Goal: Information Seeking & Learning: Learn about a topic

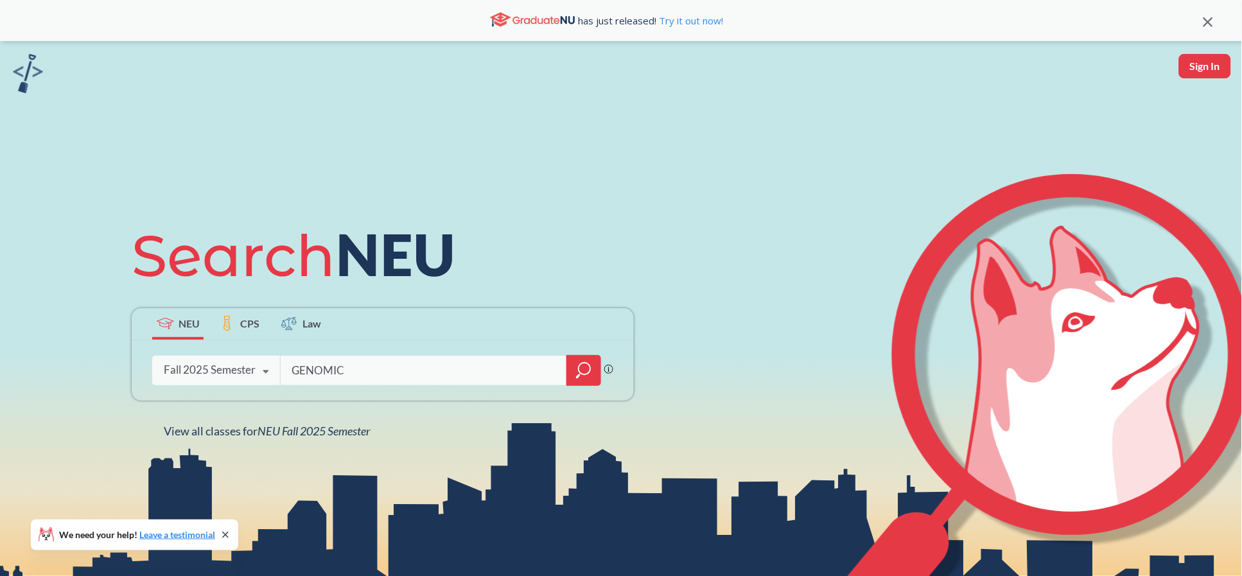
type input "GENOMICS"
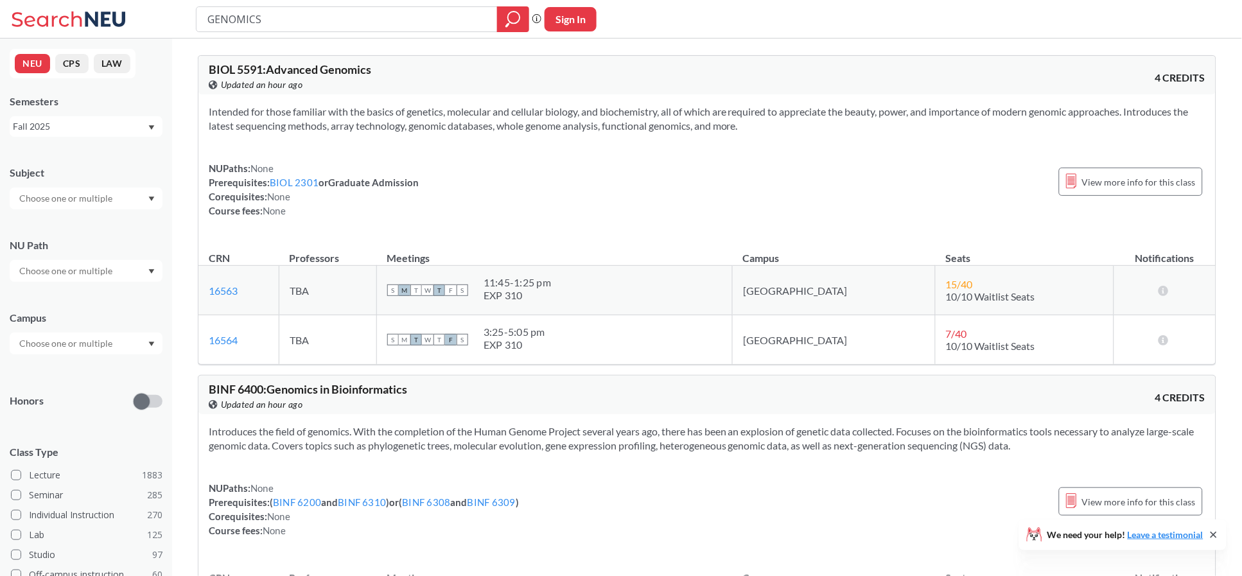
click at [206, 11] on input "GENOMICS" at bounding box center [347, 19] width 282 height 22
type input "BIOT 6400 GENOMICS"
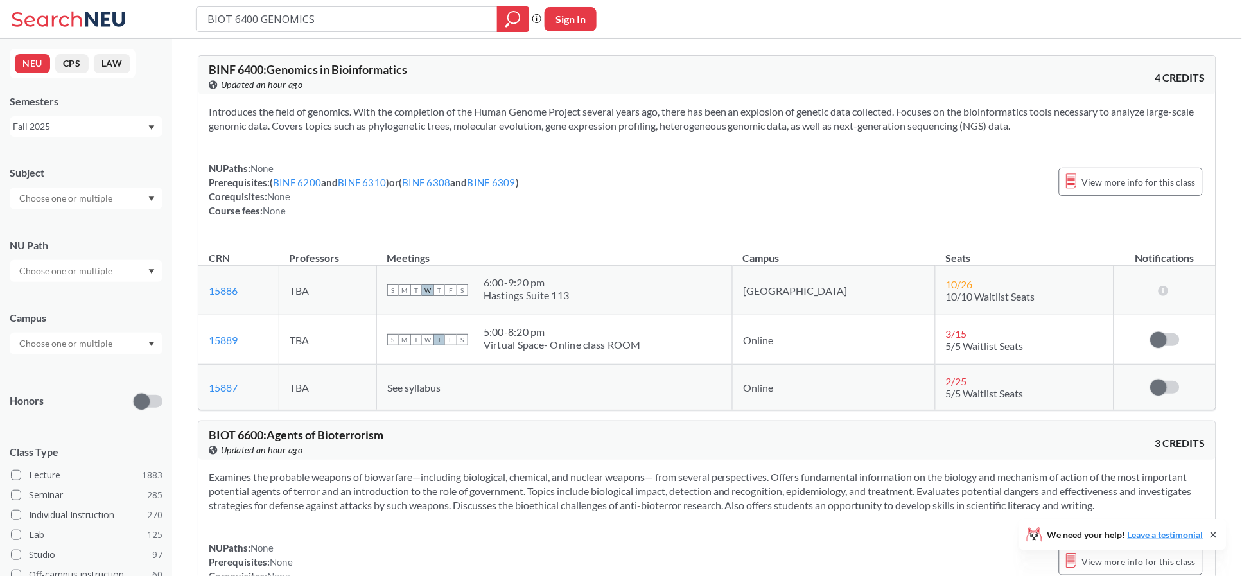
click at [103, 132] on div "Fall 2025" at bounding box center [80, 126] width 134 height 14
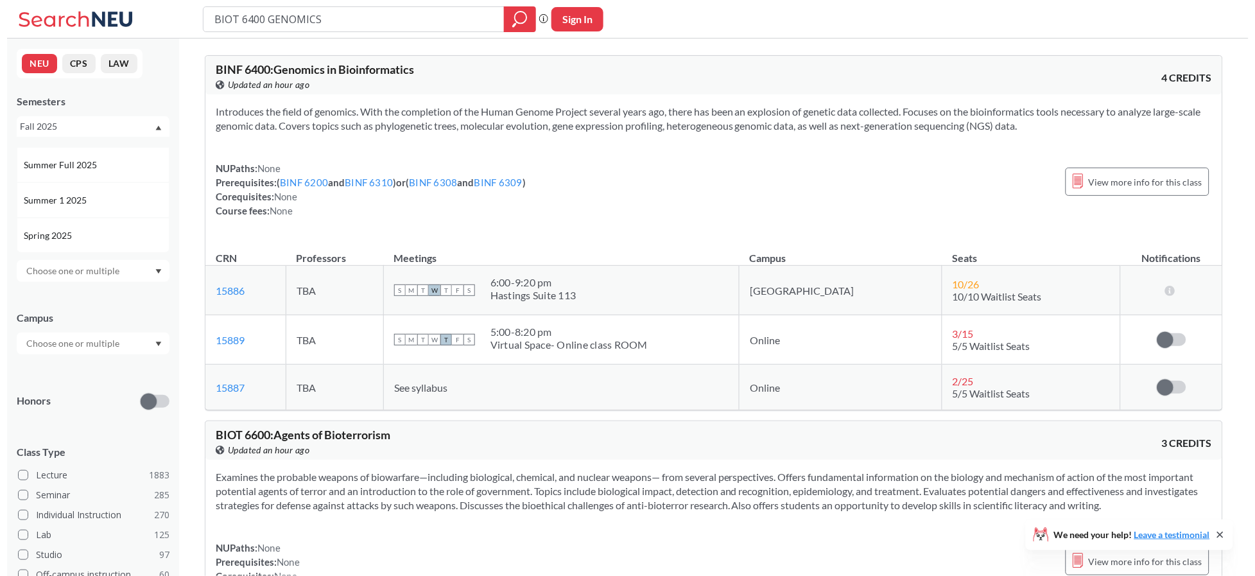
scroll to position [85, 0]
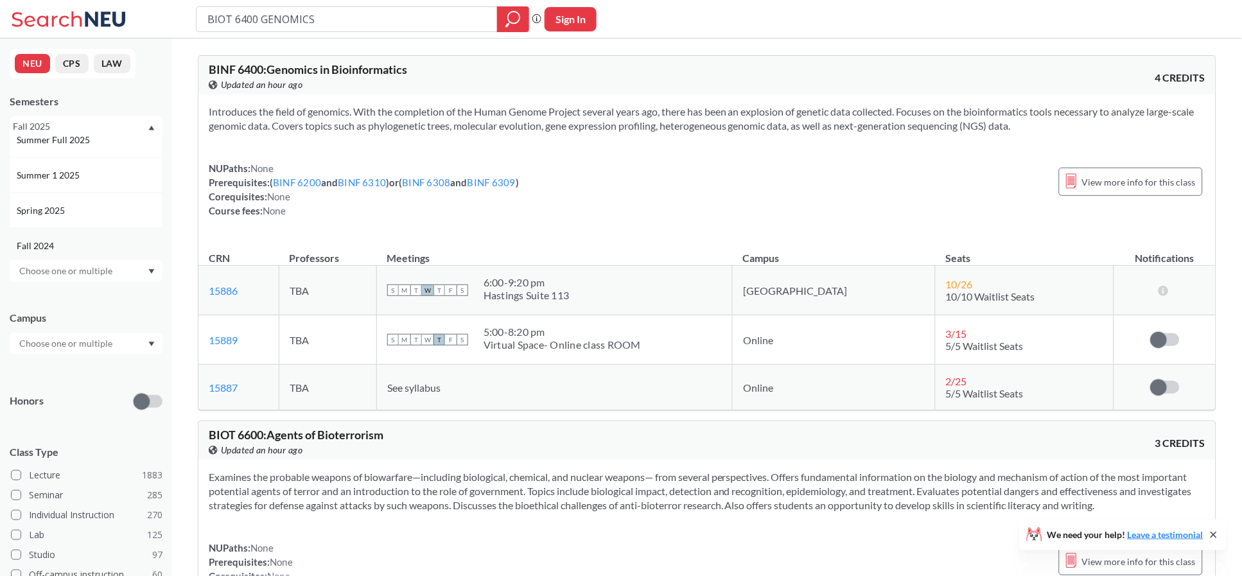
click at [52, 245] on span "Fall 2024" at bounding box center [37, 246] width 40 height 14
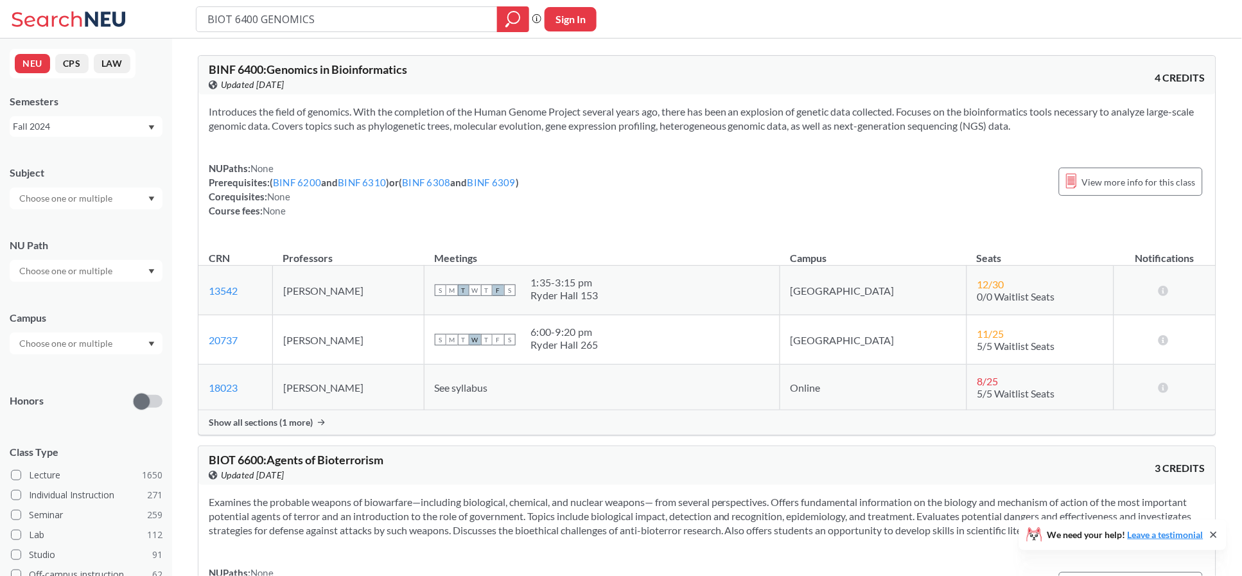
click at [305, 126] on section "Introduces the field of genomics. With the completion of the Human Genome Proje…" at bounding box center [707, 119] width 996 height 28
click at [64, 125] on div "Fall 2024" at bounding box center [80, 126] width 134 height 14
click at [98, 200] on div "Fall 2024" at bounding box center [89, 201] width 145 height 14
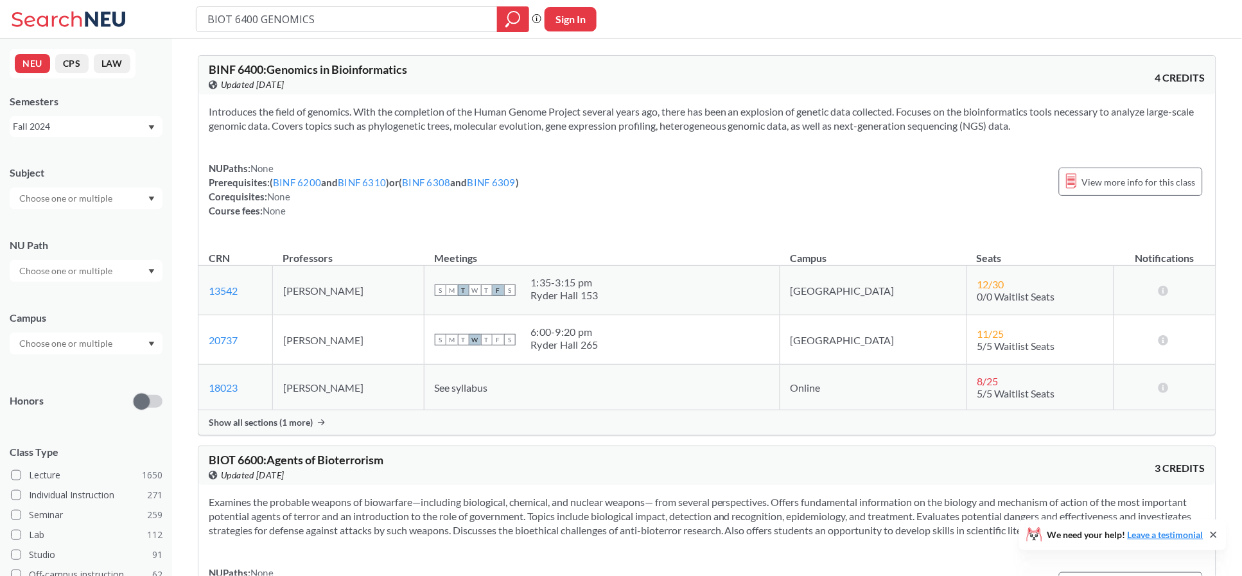
click at [97, 132] on div "Fall 2024" at bounding box center [80, 126] width 134 height 14
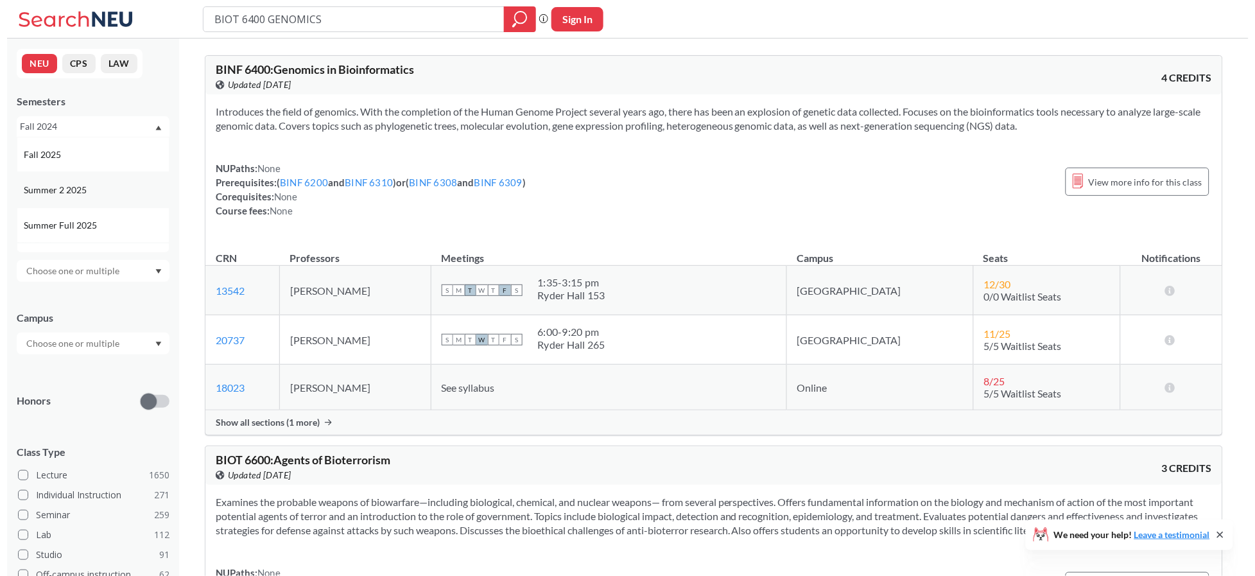
scroll to position [85, 0]
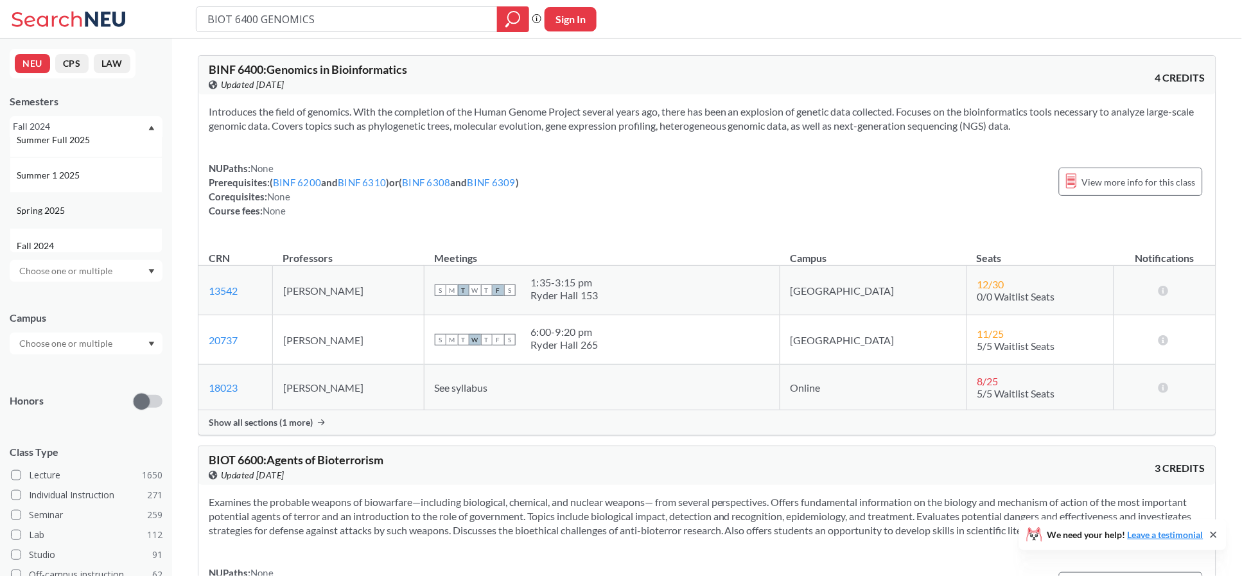
click at [92, 206] on div "Spring 2025" at bounding box center [89, 211] width 145 height 14
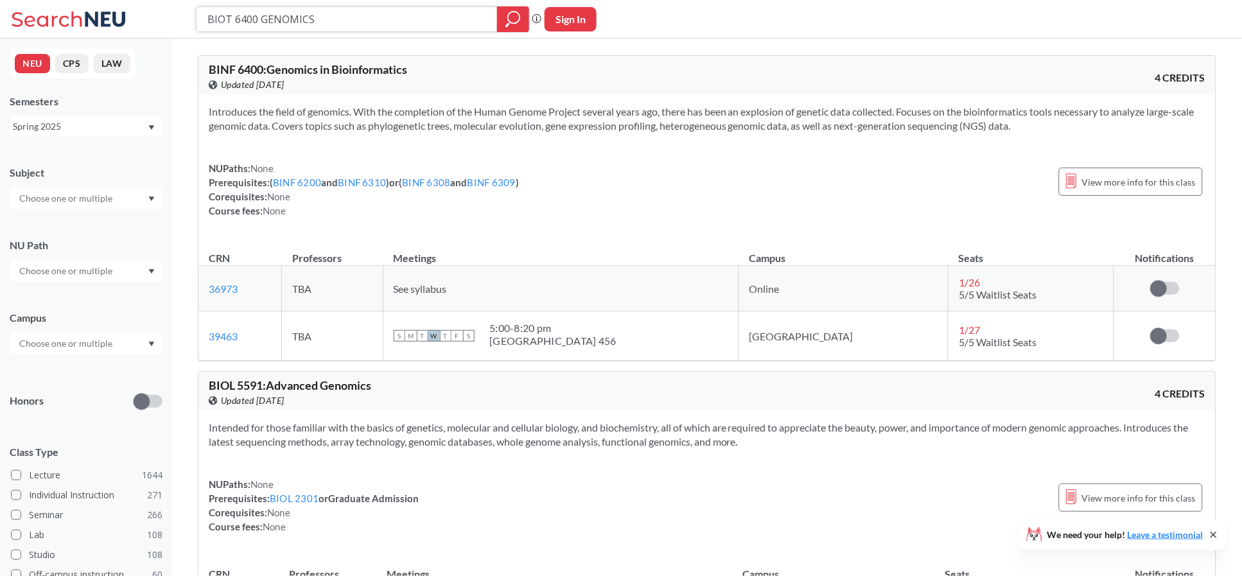
drag, startPoint x: 372, startPoint y: 12, endPoint x: 248, endPoint y: 15, distance: 123.9
click at [248, 15] on input "BIOT 6400 GENOMICS" at bounding box center [347, 19] width 282 height 22
type input "BIOT 6420"
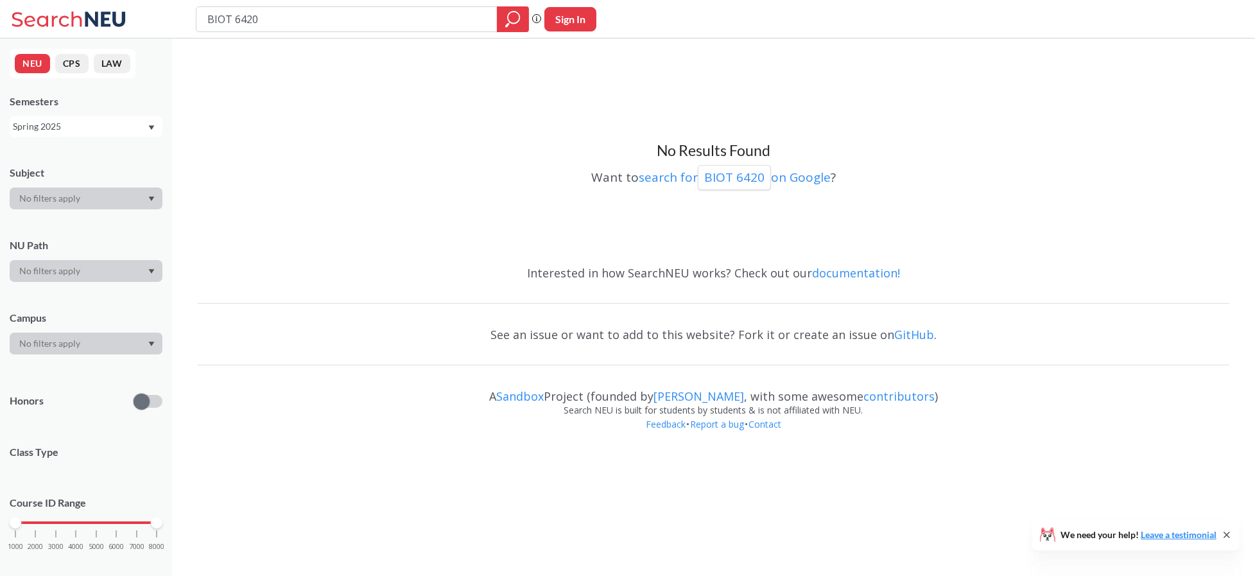
click at [57, 125] on div "Spring 2025" at bounding box center [80, 126] width 134 height 14
click at [75, 237] on div "Fall 2024" at bounding box center [86, 245] width 153 height 35
click at [53, 121] on div "Fall 2024" at bounding box center [80, 126] width 134 height 14
click at [59, 141] on div "Fall 2025" at bounding box center [86, 154] width 153 height 35
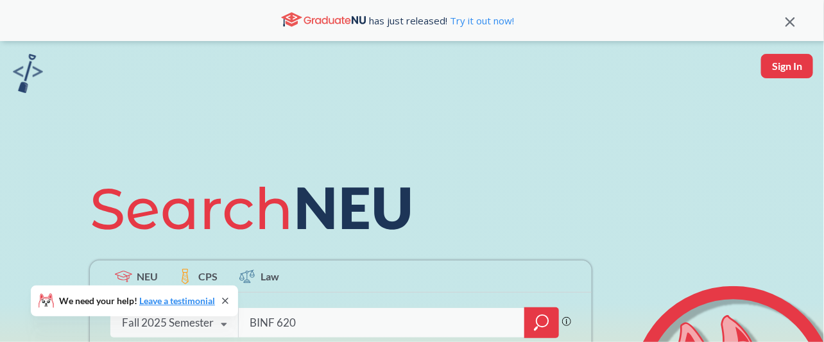
type input "BINF 6200"
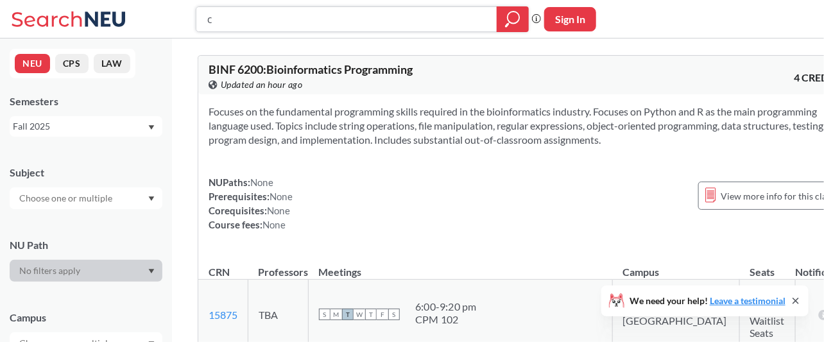
type input "s"
drag, startPoint x: 272, startPoint y: 22, endPoint x: 112, endPoint y: 19, distance: 159.9
click at [112, 19] on div "s Phrase search guarantees the exact search appears in the results. Ex. If you …" at bounding box center [412, 19] width 824 height 39
type input "cs 5001"
